Goal: Task Accomplishment & Management: Manage account settings

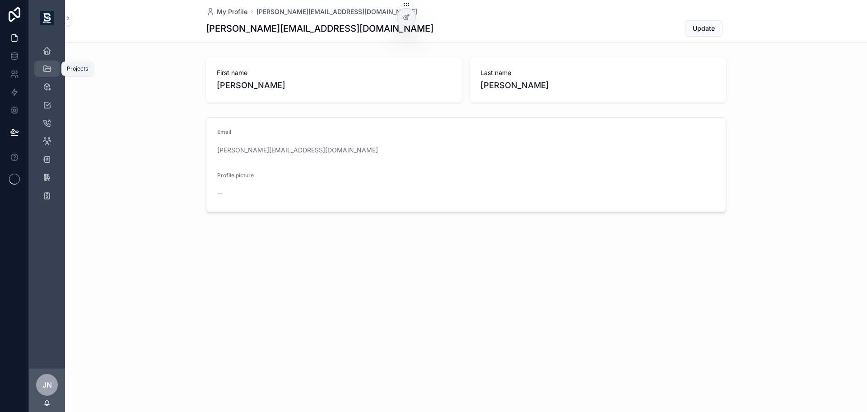
click at [37, 74] on link "Projects" at bounding box center [46, 69] width 25 height 16
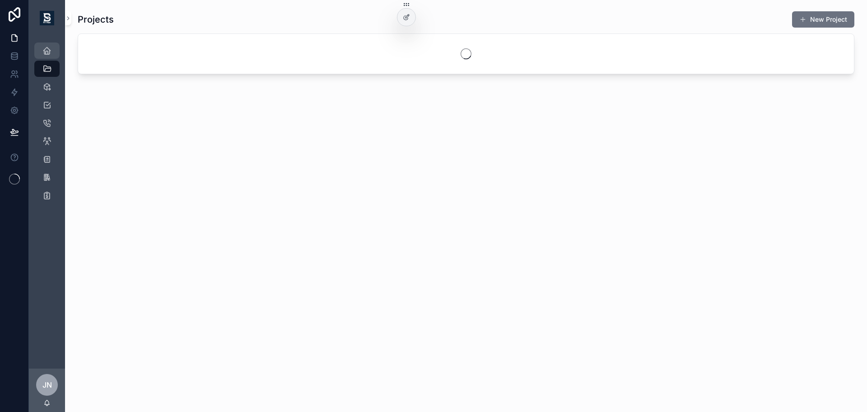
click at [46, 54] on icon "scrollable content" at bounding box center [46, 50] width 9 height 9
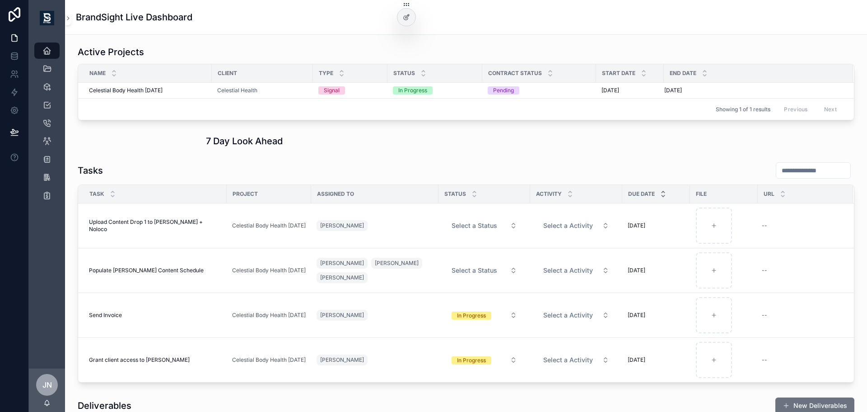
click at [660, 191] on icon "scrollable content" at bounding box center [663, 192] width 6 height 6
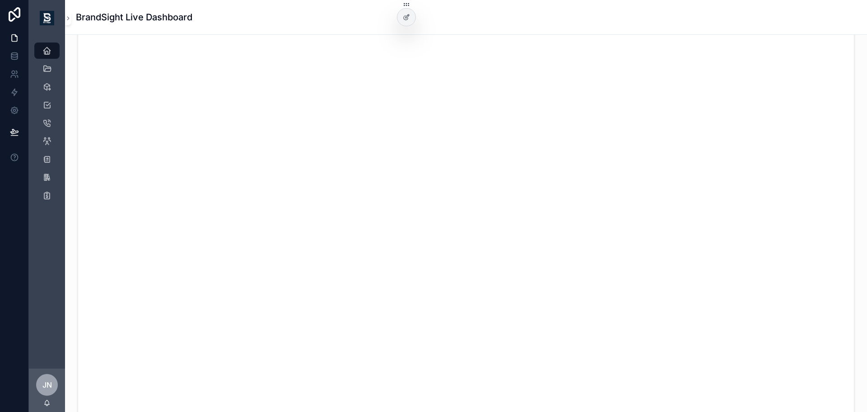
scroll to position [542, 0]
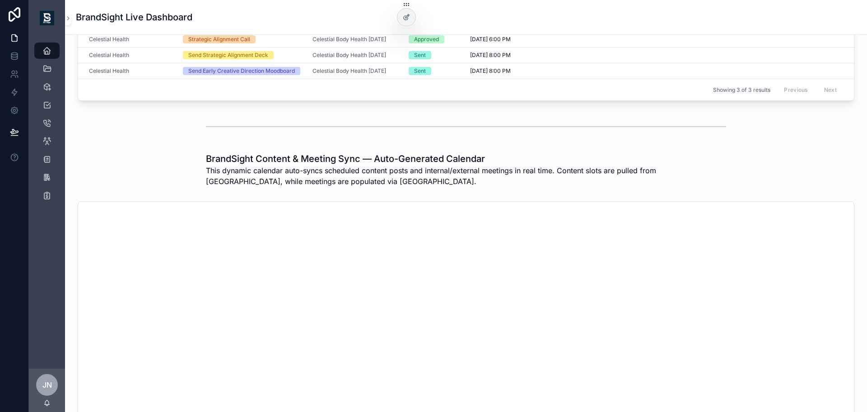
scroll to position [542, 0]
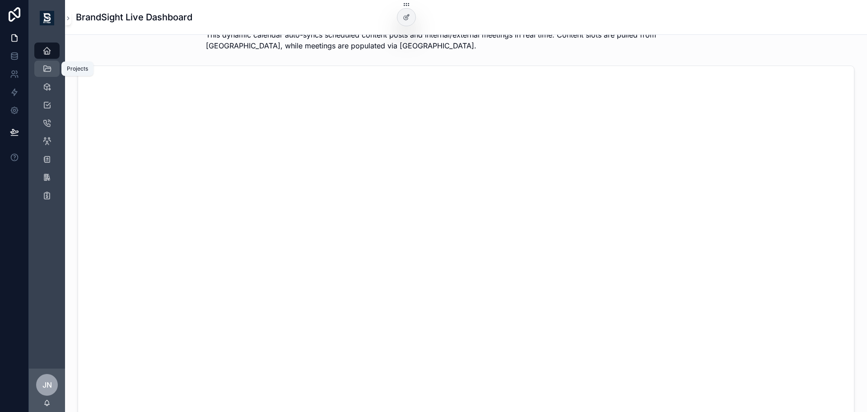
click at [58, 68] on link "Projects" at bounding box center [46, 69] width 25 height 16
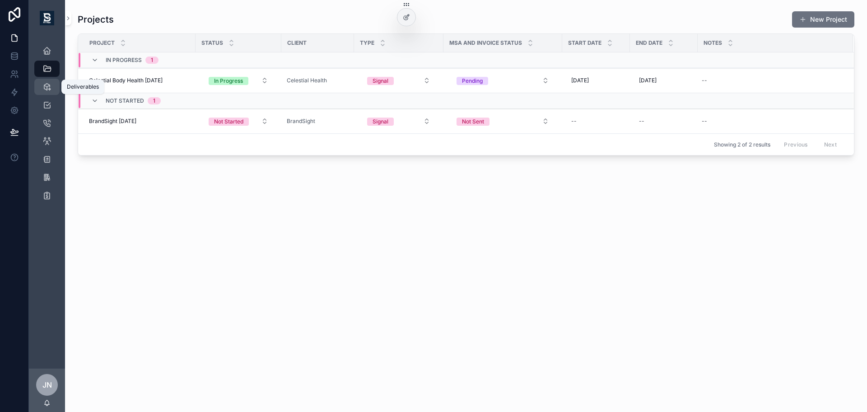
click at [44, 86] on icon "scrollable content" at bounding box center [46, 86] width 9 height 9
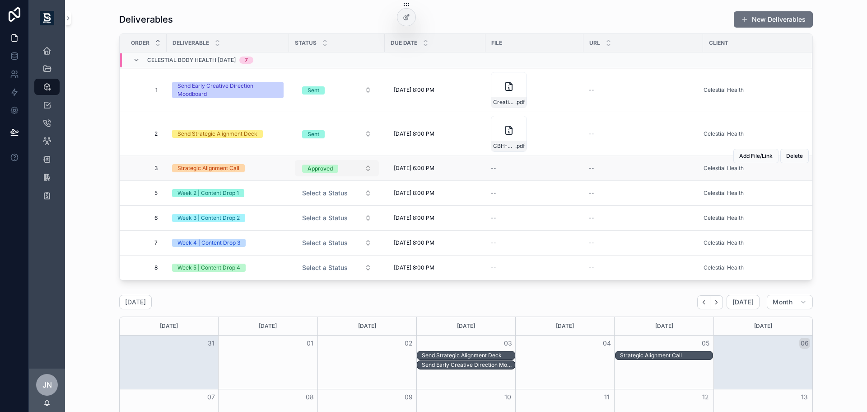
click at [337, 165] on button "Approved" at bounding box center [337, 168] width 84 height 16
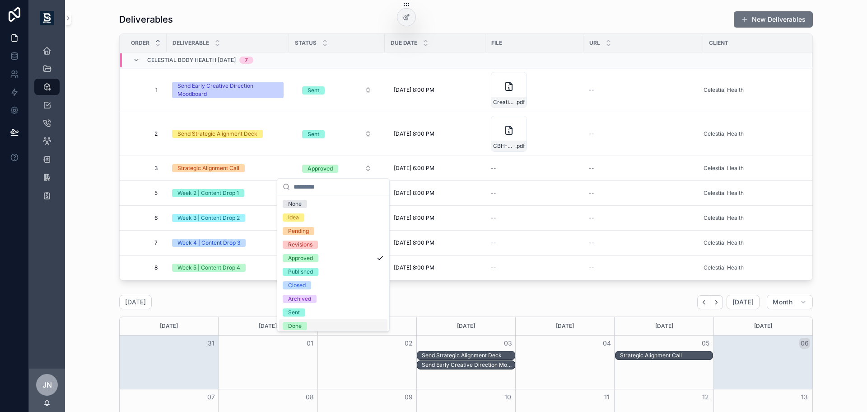
click at [298, 320] on div "Done" at bounding box center [333, 326] width 108 height 14
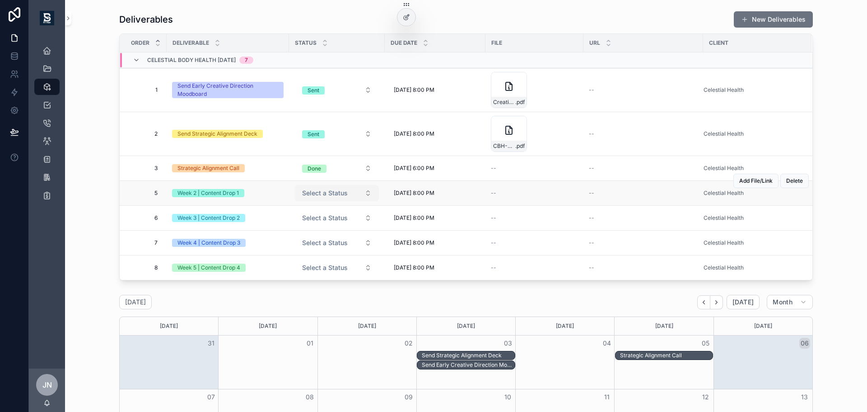
click at [349, 193] on button "Select a Status" at bounding box center [337, 193] width 84 height 16
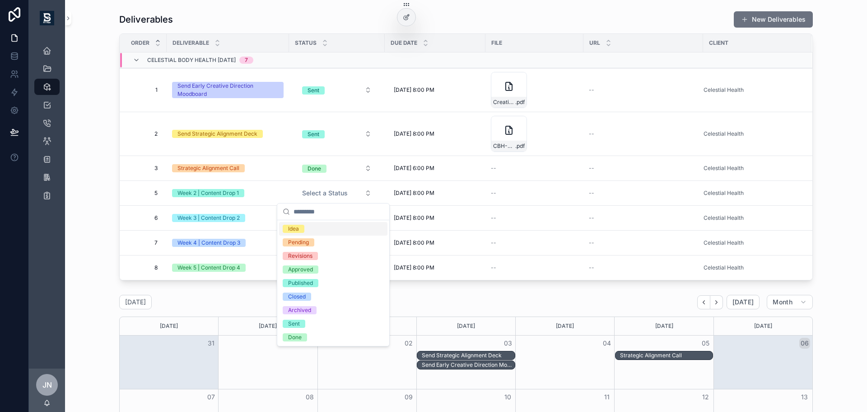
click at [827, 193] on div "Deliverables New Deliverables Order Deliverable Status Due Date File URL Client…" at bounding box center [466, 145] width 788 height 276
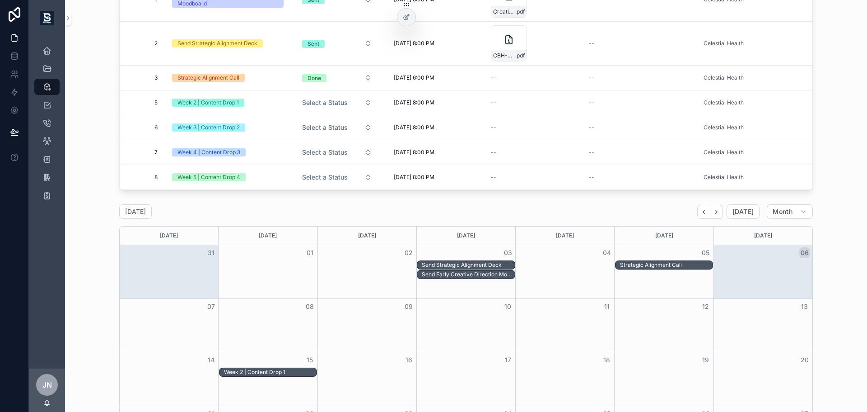
scroll to position [226, 0]
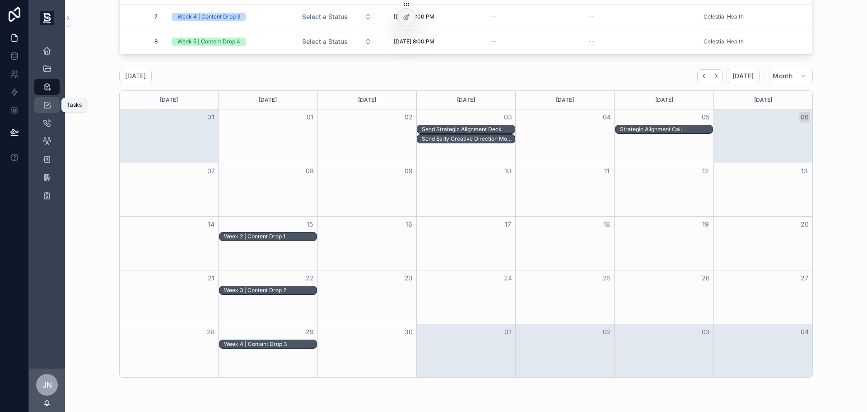
click at [44, 100] on icon "scrollable content" at bounding box center [46, 104] width 9 height 9
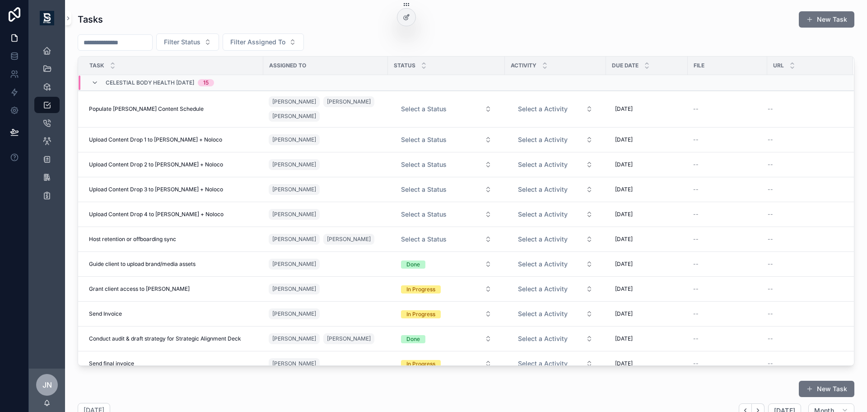
click at [50, 77] on div "Projects" at bounding box center [47, 69] width 36 height 18
click at [47, 68] on icon "scrollable content" at bounding box center [46, 68] width 9 height 9
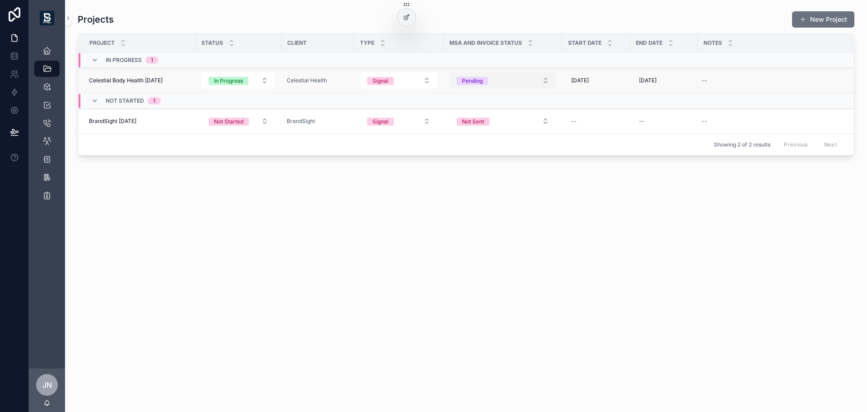
click at [520, 84] on button "Pending" at bounding box center [502, 80] width 107 height 16
click at [487, 154] on div "Signed" at bounding box center [503, 157] width 108 height 14
click at [45, 111] on div "Tasks" at bounding box center [47, 105] width 14 height 14
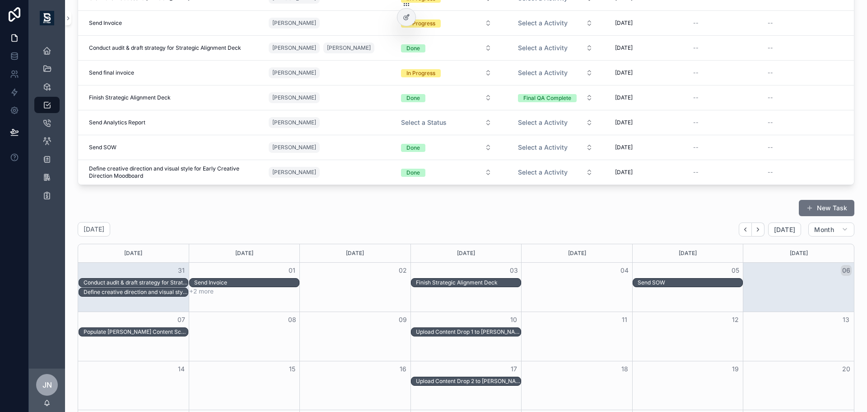
scroll to position [353, 0]
